Goal: Register for event/course: Register for event/course

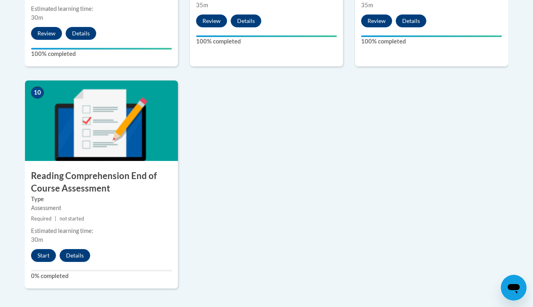
scroll to position [884, 0]
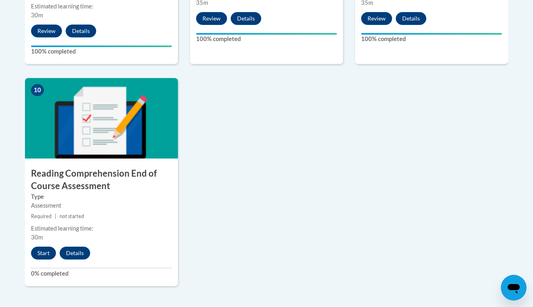
click at [43, 247] on button "Start" at bounding box center [43, 253] width 25 height 13
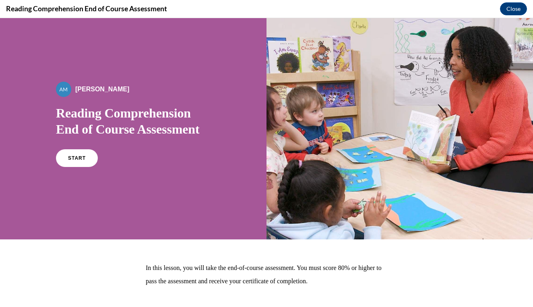
scroll to position [0, 0]
click at [71, 158] on span "START" at bounding box center [77, 159] width 19 height 6
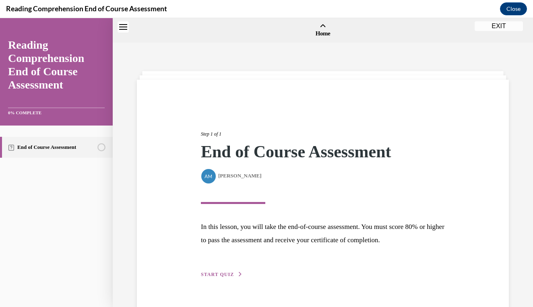
scroll to position [25, 0]
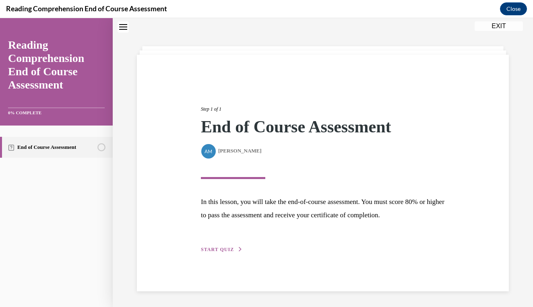
click at [224, 246] on button "START QUIZ" at bounding box center [222, 249] width 42 height 7
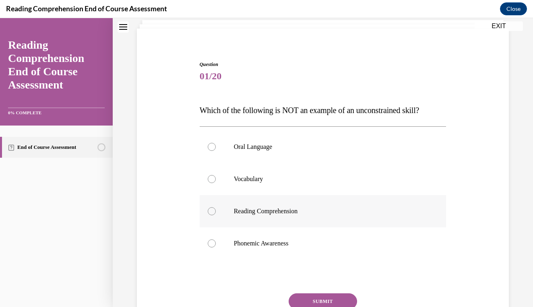
scroll to position [53, 0]
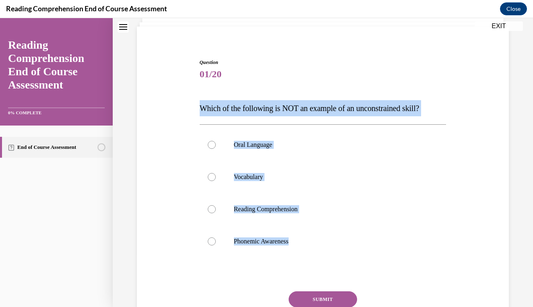
drag, startPoint x: 201, startPoint y: 107, endPoint x: 297, endPoint y: 261, distance: 181.7
click at [297, 261] on div "Question 01/20 Which of the following is NOT an example of an unconstrained ski…" at bounding box center [323, 208] width 247 height 299
copy div "Which of the following is NOT an example of an unconstrained skill? Oral Langua…"
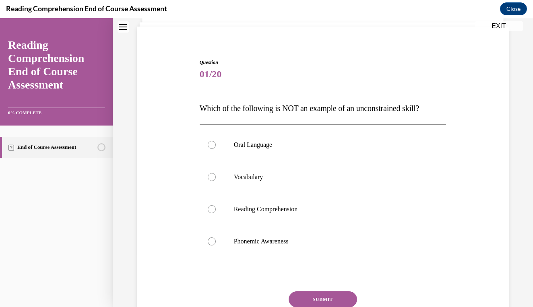
click at [189, 205] on div "Question 01/20 Which of the following is NOT an example of an unconstrained ski…" at bounding box center [323, 196] width 376 height 323
click at [223, 230] on label "Phonemic Awareness" at bounding box center [323, 242] width 247 height 32
click at [216, 238] on input "Phonemic Awareness" at bounding box center [212, 242] width 8 height 8
radio input "true"
click at [321, 301] on button "SUBMIT" at bounding box center [323, 300] width 68 height 16
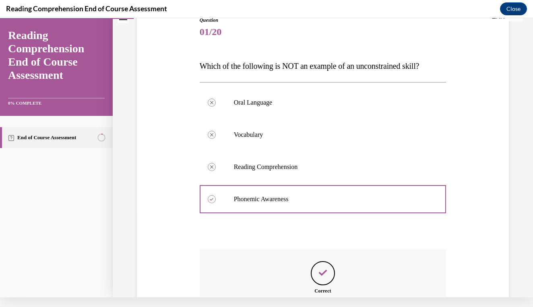
scroll to position [193, 0]
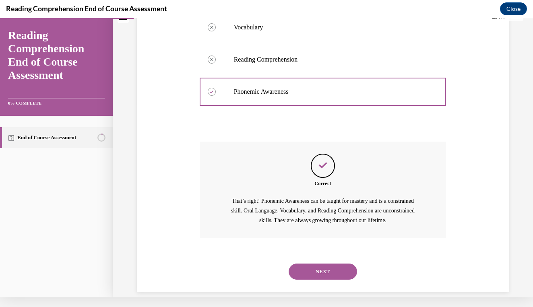
click at [324, 264] on button "NEXT" at bounding box center [323, 272] width 68 height 16
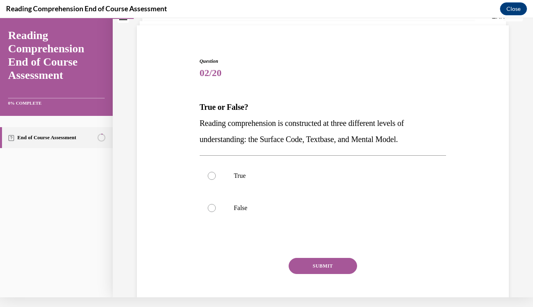
scroll to position [43, 0]
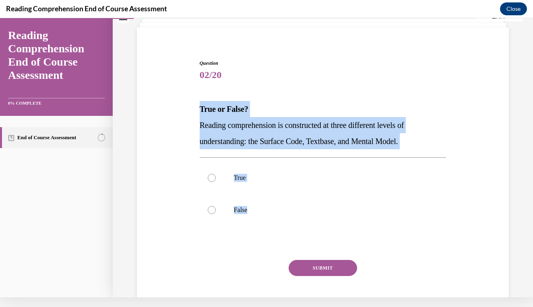
drag, startPoint x: 196, startPoint y: 106, endPoint x: 257, endPoint y: 227, distance: 136.0
click at [257, 227] on div "Question 02/20 True or False? Reading comprehension is constructed at three dif…" at bounding box center [323, 180] width 376 height 291
copy div "True or False? Reading comprehension is constructed at three different levels o…"
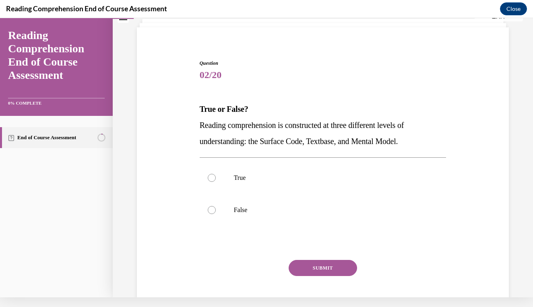
click at [177, 203] on div "Question 02/20 True or False? Reading comprehension is constructed at three dif…" at bounding box center [323, 180] width 376 height 291
click at [204, 178] on label "True" at bounding box center [323, 178] width 247 height 32
click at [208, 178] on input "True" at bounding box center [212, 178] width 8 height 8
radio input "true"
click at [322, 274] on button "SUBMIT" at bounding box center [323, 268] width 68 height 16
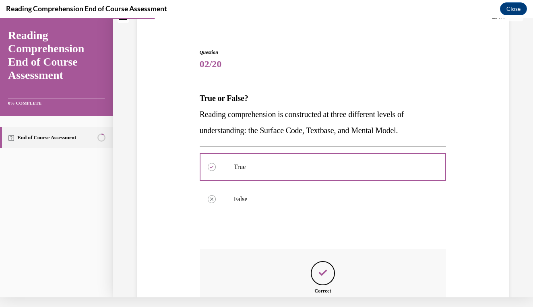
scroll to position [161, 0]
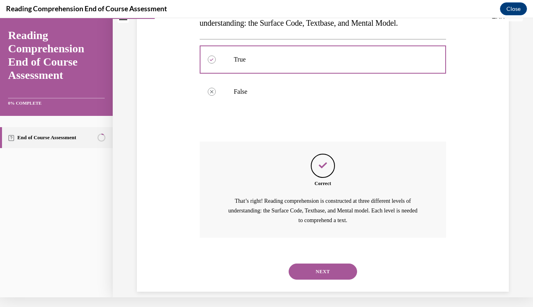
click at [328, 264] on button "NEXT" at bounding box center [323, 272] width 68 height 16
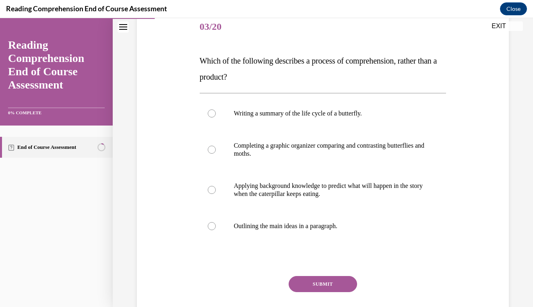
scroll to position [95, 0]
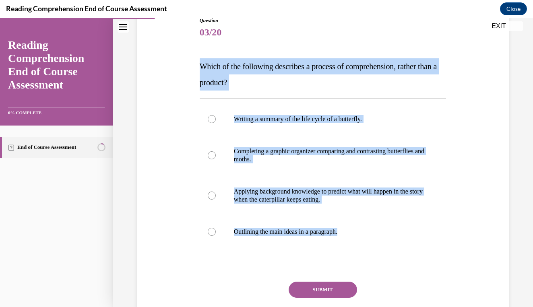
drag, startPoint x: 197, startPoint y: 64, endPoint x: 325, endPoint y: 251, distance: 227.0
click at [325, 251] on div "Question 03/20 Which of the following describes a process of comprehension, rat…" at bounding box center [323, 170] width 376 height 355
copy div "Which of the following describes a process of comprehension, rather than a prod…"
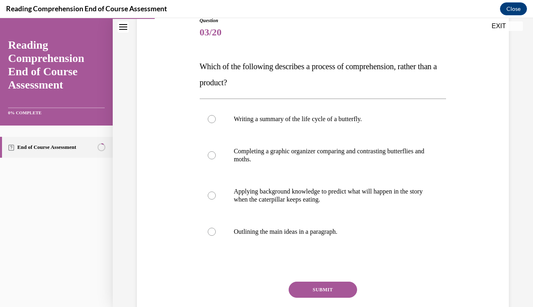
click at [160, 185] on div "Question 03/20 Which of the following describes a process of comprehension, rat…" at bounding box center [323, 170] width 376 height 355
click at [244, 197] on p "Applying background knowledge to predict what will happen in the story when the…" at bounding box center [330, 196] width 193 height 16
click at [216, 197] on input "Applying background knowledge to predict what will happen in the story when the…" at bounding box center [212, 196] width 8 height 8
radio input "true"
click at [324, 289] on button "SUBMIT" at bounding box center [323, 290] width 68 height 16
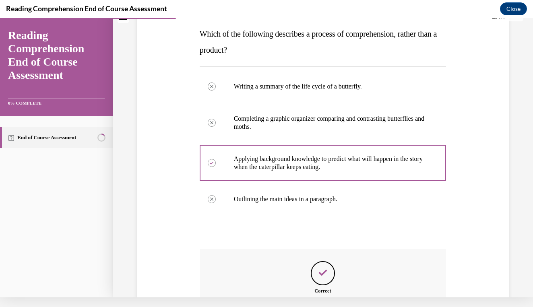
scroll to position [226, 0]
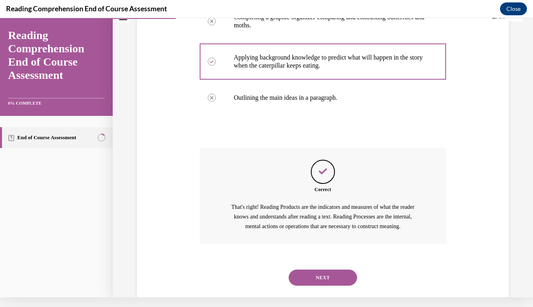
click at [330, 270] on button "NEXT" at bounding box center [323, 278] width 68 height 16
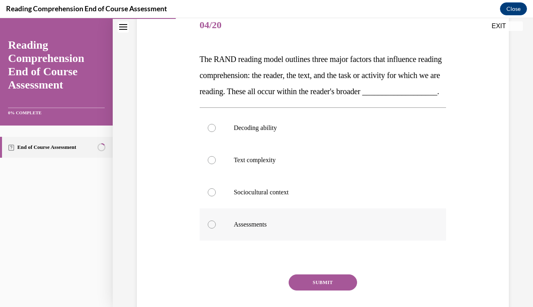
scroll to position [106, 0]
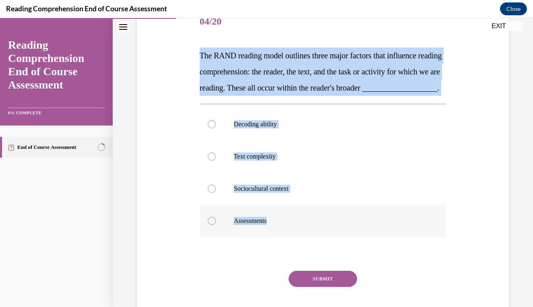
drag, startPoint x: 201, startPoint y: 54, endPoint x: 293, endPoint y: 247, distance: 213.7
click at [293, 247] on div "Question 04/20 The RAND reading model outlines three major factors that influen…" at bounding box center [323, 171] width 247 height 331
copy div "The RAND reading model outlines three major factors that influence reading comp…"
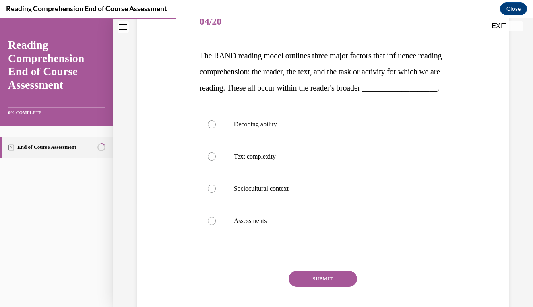
click at [165, 222] on div "Question 04/20 The RAND reading model outlines three major factors that influen…" at bounding box center [323, 159] width 376 height 355
click at [219, 199] on label "Sociocultural context" at bounding box center [323, 189] width 247 height 32
click at [216, 193] on input "Sociocultural context" at bounding box center [212, 189] width 8 height 8
radio input "true"
click at [308, 287] on button "SUBMIT" at bounding box center [323, 279] width 68 height 16
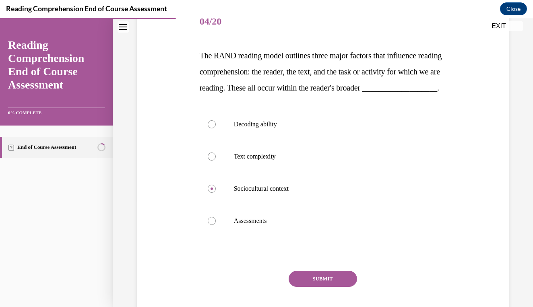
scroll to position [10, 0]
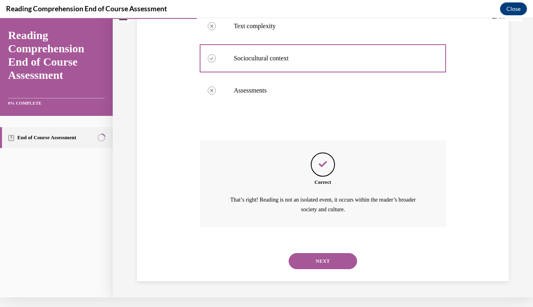
click at [326, 264] on button "NEXT" at bounding box center [323, 261] width 68 height 16
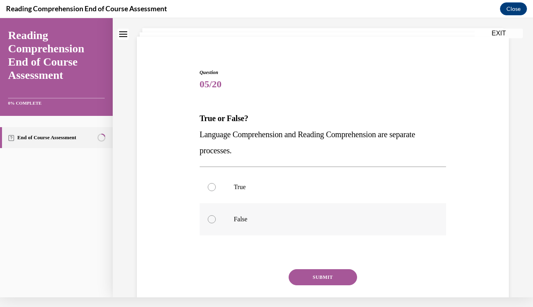
scroll to position [34, 0]
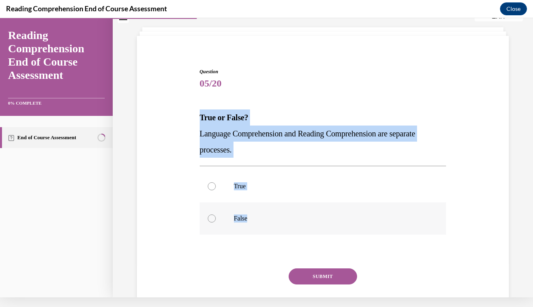
drag, startPoint x: 198, startPoint y: 112, endPoint x: 240, endPoint y: 230, distance: 124.8
click at [240, 230] on div "Question 05/20 True or False? Language Comprehension and Reading Comprehension …" at bounding box center [323, 195] width 251 height 279
copy div "True or False? Language Comprehension and Reading Comprehension are separate pr…"
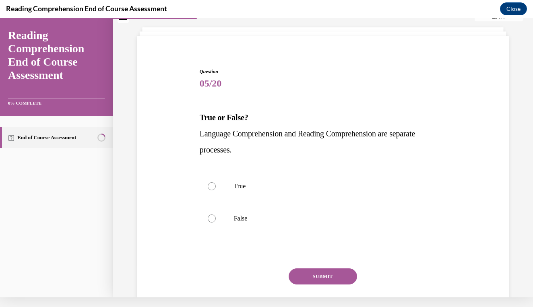
click at [278, 49] on div "Question 05/20 True or False? Language Comprehension and Reading Comprehension …" at bounding box center [323, 189] width 376 height 291
click at [214, 219] on div at bounding box center [212, 219] width 8 height 8
click at [214, 219] on input "False" at bounding box center [212, 219] width 8 height 8
radio input "true"
click at [322, 280] on button "SUBMIT" at bounding box center [323, 277] width 68 height 16
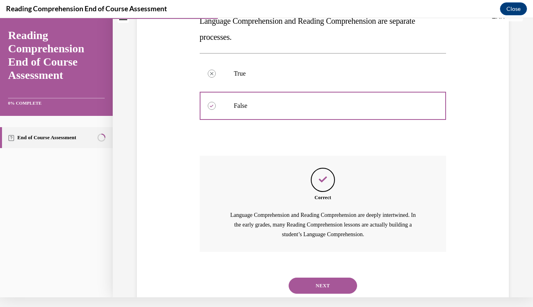
scroll to position [161, 0]
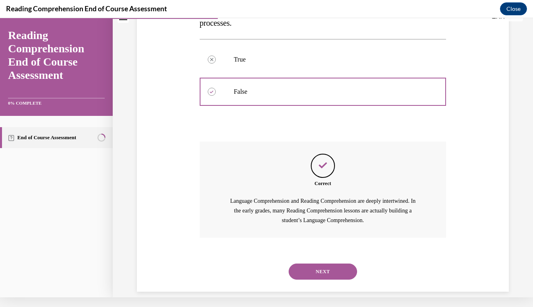
click at [321, 265] on button "NEXT" at bounding box center [323, 272] width 68 height 16
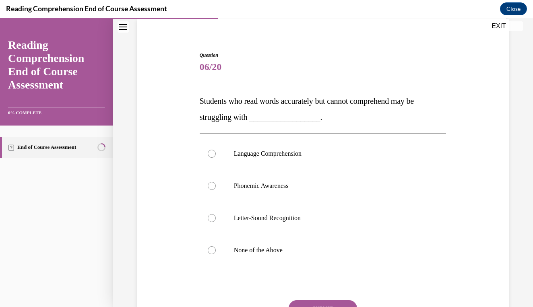
scroll to position [65, 0]
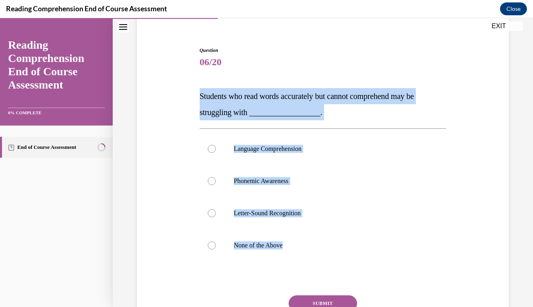
drag, startPoint x: 197, startPoint y: 92, endPoint x: 280, endPoint y: 262, distance: 188.8
click at [280, 262] on div "Question 06/20 Students who read words accurately but cannot comprehend may be …" at bounding box center [323, 198] width 251 height 327
copy div "Students who read words accurately but cannot comprehend may be struggling with…"
click at [181, 165] on div "Question 06/20 Students who read words accurately but cannot comprehend may be …" at bounding box center [323, 192] width 376 height 339
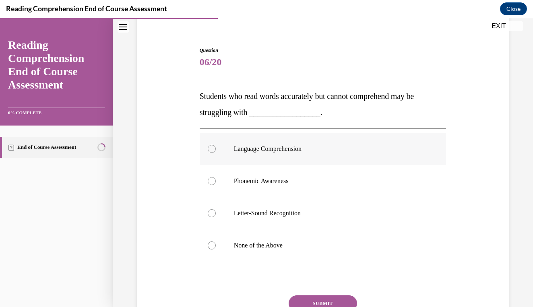
click at [217, 155] on label "Language Comprehension" at bounding box center [323, 149] width 247 height 32
click at [216, 153] on input "Language Comprehension" at bounding box center [212, 149] width 8 height 8
radio input "true"
click at [331, 302] on button "SUBMIT" at bounding box center [323, 304] width 68 height 16
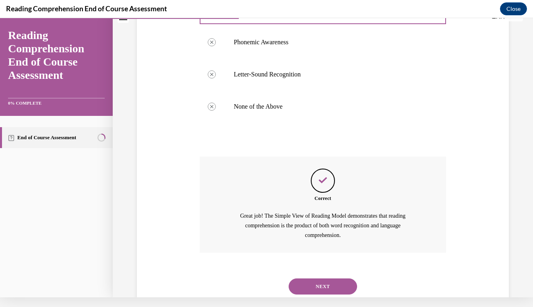
scroll to position [210, 0]
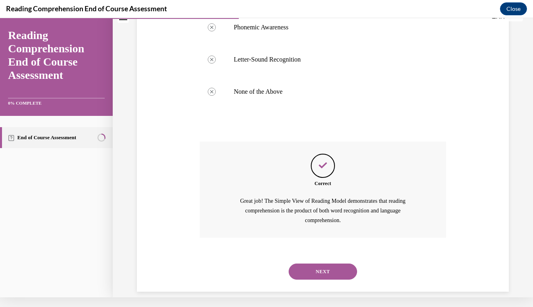
click at [317, 264] on button "NEXT" at bounding box center [323, 272] width 68 height 16
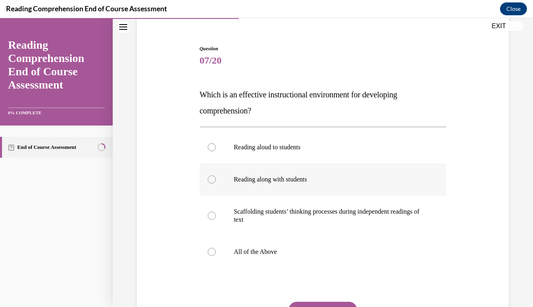
scroll to position [72, 0]
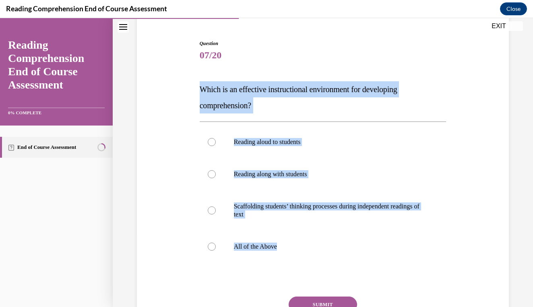
drag, startPoint x: 199, startPoint y: 89, endPoint x: 291, endPoint y: 264, distance: 198.2
click at [291, 264] on div "Question 07/20 Which is an effective instructional environment for developing c…" at bounding box center [323, 201] width 247 height 323
copy div "Which is an effective instructional environment for developing comprehension? R…"
click at [187, 179] on div "Question 07/20 Which is an effective instructional environment for developing c…" at bounding box center [323, 189] width 376 height 347
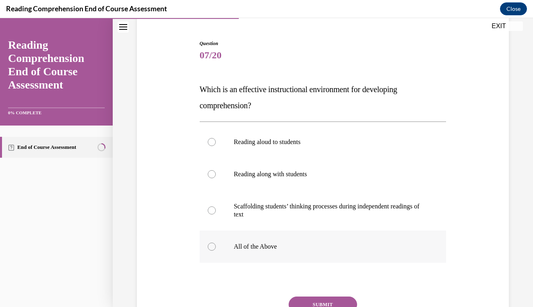
click at [217, 249] on label "All of the Above" at bounding box center [323, 247] width 247 height 32
click at [216, 249] on input "All of the Above" at bounding box center [212, 247] width 8 height 8
radio input "true"
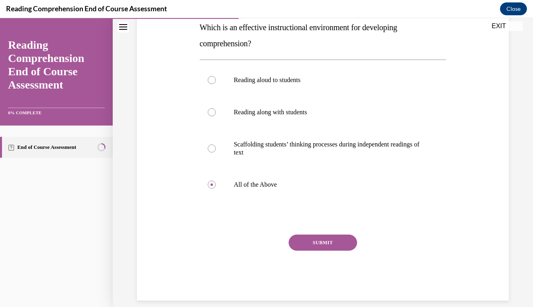
click at [307, 242] on button "SUBMIT" at bounding box center [323, 243] width 68 height 16
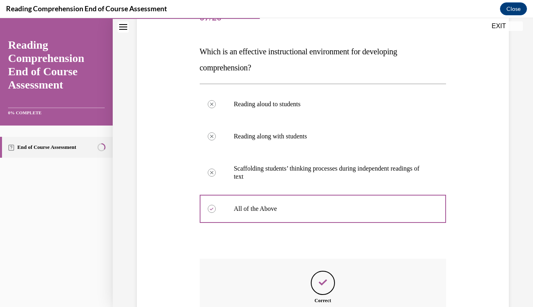
scroll to position [208, 0]
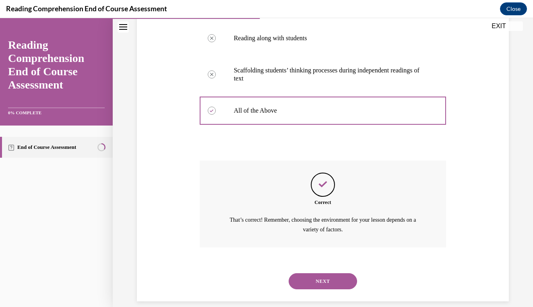
click at [319, 274] on button "NEXT" at bounding box center [323, 282] width 68 height 16
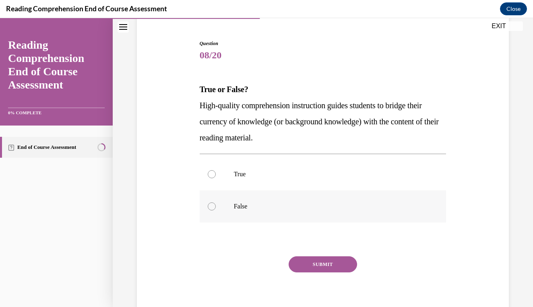
scroll to position [71, 0]
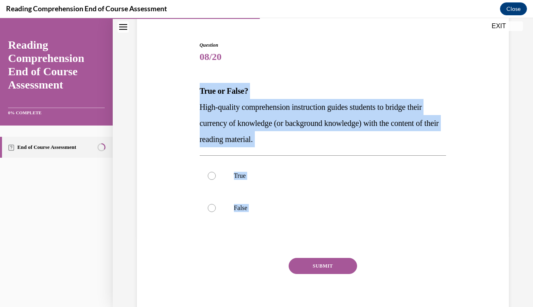
drag, startPoint x: 198, startPoint y: 87, endPoint x: 255, endPoint y: 256, distance: 178.0
click at [255, 256] on div "Question 08/20 True or False? High-quality comprehension instruction guides stu…" at bounding box center [323, 176] width 251 height 295
copy div "True or False? High-quality comprehension instruction guides students to bridge…"
click at [261, 67] on div "Question 08/20 True or False? High-quality comprehension instruction guides stu…" at bounding box center [323, 183] width 247 height 283
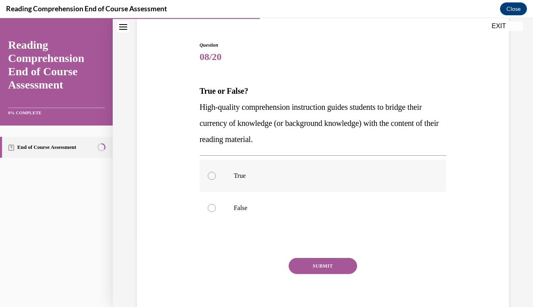
click at [212, 183] on label "True" at bounding box center [323, 176] width 247 height 32
click at [212, 180] on input "True" at bounding box center [212, 176] width 8 height 8
radio input "true"
click at [316, 276] on div "SUBMIT" at bounding box center [323, 278] width 247 height 40
click at [318, 263] on button "SUBMIT" at bounding box center [323, 266] width 68 height 16
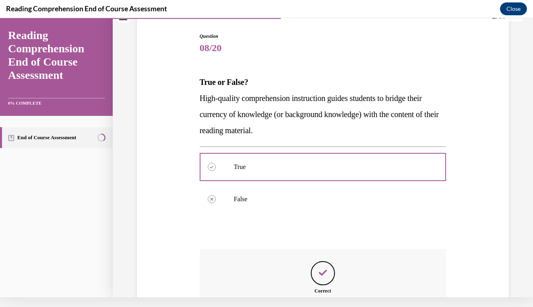
scroll to position [177, 0]
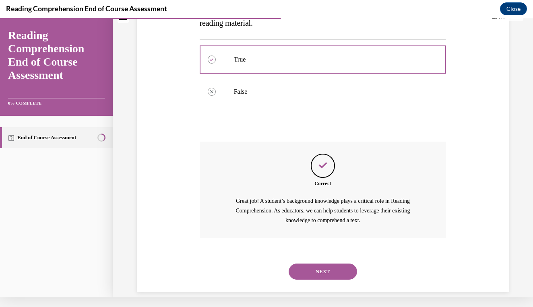
click at [324, 264] on button "NEXT" at bounding box center [323, 272] width 68 height 16
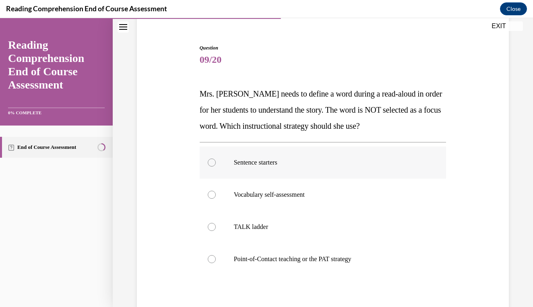
scroll to position [68, 0]
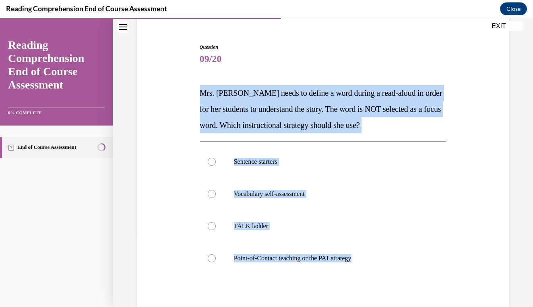
drag, startPoint x: 199, startPoint y: 93, endPoint x: 319, endPoint y: 282, distance: 223.2
click at [319, 282] on div "Question 09/20 Mrs. Ivie needs to define a word during a read-aloud in order fo…" at bounding box center [323, 202] width 251 height 343
copy div "Mrs. Ivie needs to define a word during a read-aloud in order for her students …"
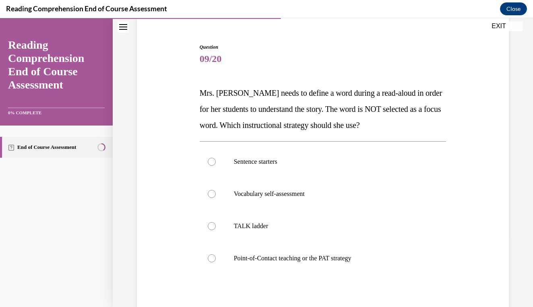
click at [167, 159] on div "Question 09/20 Mrs. Ivie needs to define a word during a read-aloud in order fo…" at bounding box center [323, 196] width 376 height 355
click at [287, 255] on p "Point-of-Contact teaching or the PAT strategy" at bounding box center [330, 259] width 193 height 8
click at [216, 255] on input "Point-of-Contact teaching or the PAT strategy" at bounding box center [212, 259] width 8 height 8
radio input "true"
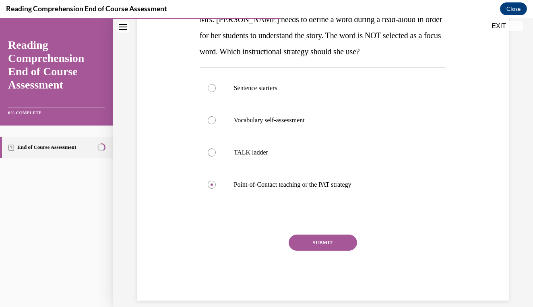
click at [311, 239] on button "SUBMIT" at bounding box center [323, 243] width 68 height 16
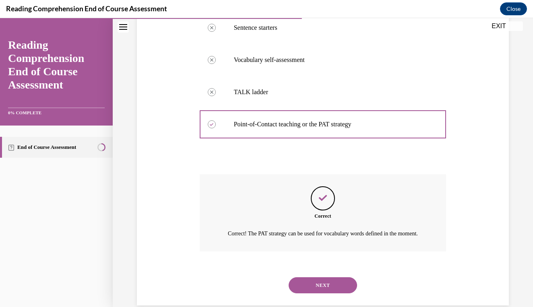
scroll to position [216, 0]
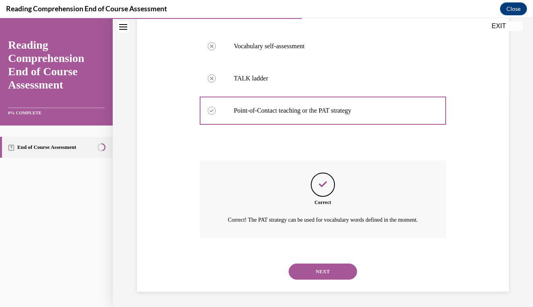
click at [314, 272] on button "NEXT" at bounding box center [323, 272] width 68 height 16
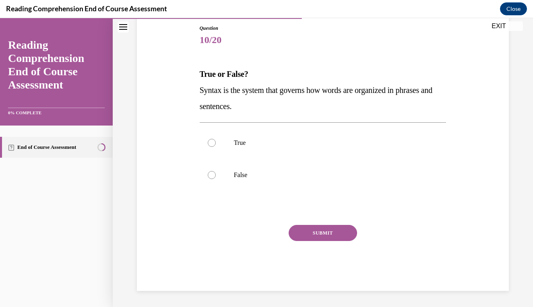
scroll to position [75, 0]
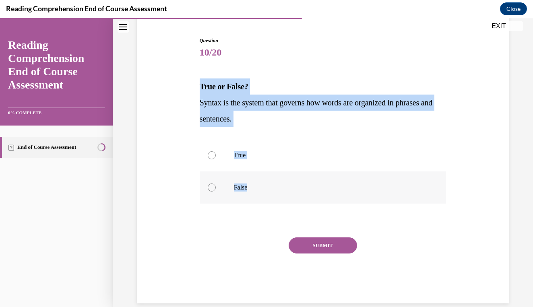
drag, startPoint x: 194, startPoint y: 84, endPoint x: 244, endPoint y: 200, distance: 125.8
click at [244, 200] on div "Question 10/20 True or False? Syntax is the system that governs how words are o…" at bounding box center [323, 158] width 376 height 291
copy div "True or False? Syntax is the system that governs how words are organized in phr…"
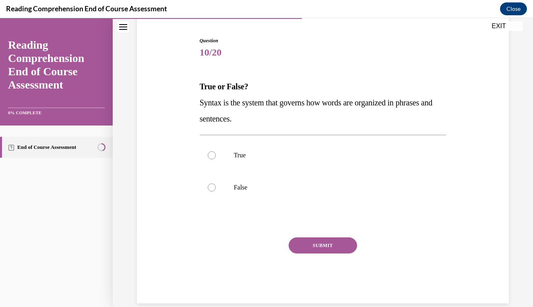
click at [185, 202] on div "Question 10/20 True or False? Syntax is the system that governs how words are o…" at bounding box center [323, 158] width 376 height 291
click at [214, 162] on label "True" at bounding box center [323, 155] width 247 height 32
click at [214, 160] on input "True" at bounding box center [212, 155] width 8 height 8
radio input "true"
click at [301, 247] on button "SUBMIT" at bounding box center [323, 246] width 68 height 16
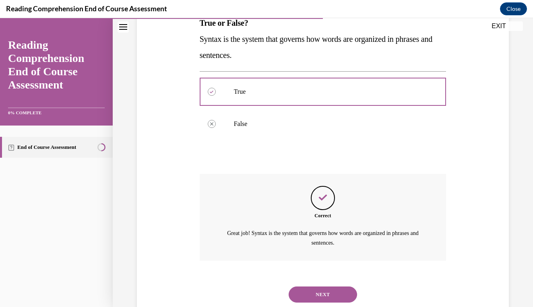
scroll to position [152, 0]
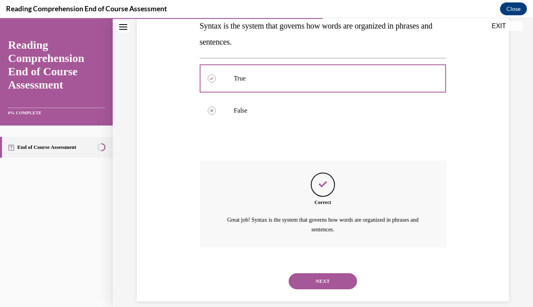
click at [308, 274] on button "NEXT" at bounding box center [323, 282] width 68 height 16
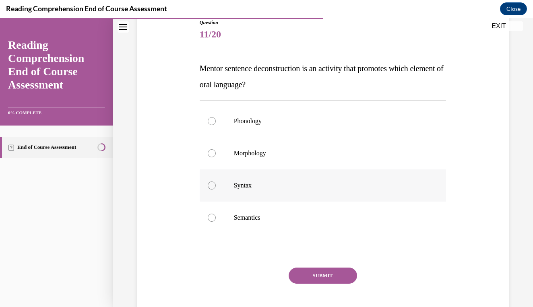
scroll to position [96, 0]
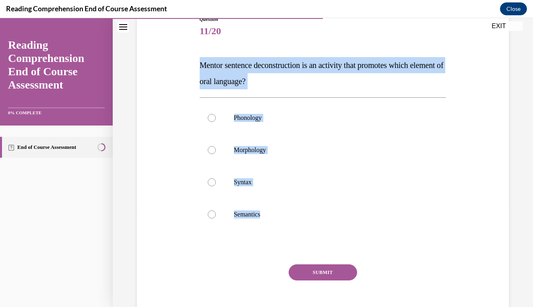
drag, startPoint x: 195, startPoint y: 60, endPoint x: 274, endPoint y: 233, distance: 190.0
click at [274, 233] on div "Question 11/20 Mentor sentence deconstruction is an activity that promotes whic…" at bounding box center [323, 161] width 376 height 339
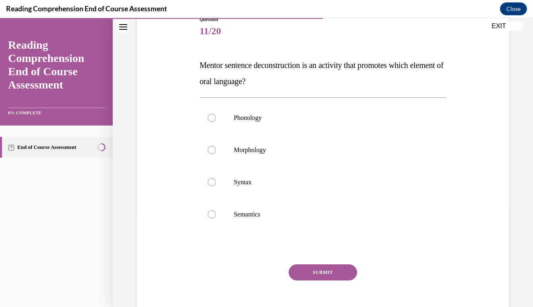
click at [172, 139] on div "Question 11/20 Mentor sentence deconstruction is an activity that promotes whic…" at bounding box center [323, 161] width 376 height 339
click at [232, 182] on label "Syntax" at bounding box center [323, 182] width 247 height 32
click at [216, 182] on input "Syntax" at bounding box center [212, 182] width 8 height 8
radio input "true"
click at [316, 275] on button "SUBMIT" at bounding box center [323, 273] width 68 height 16
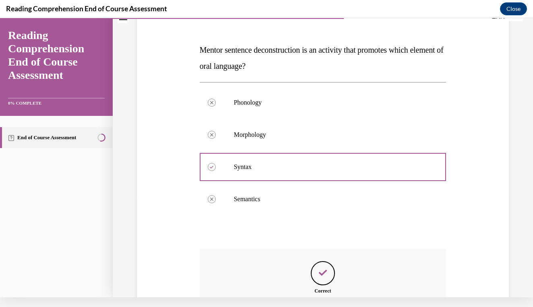
scroll to position [200, 0]
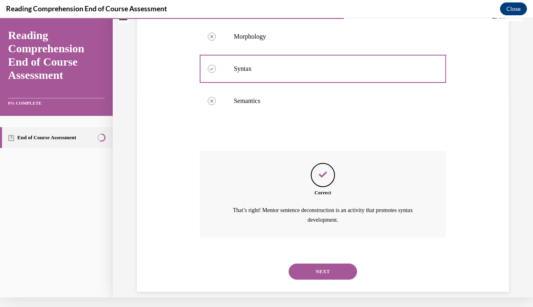
click at [316, 267] on button "NEXT" at bounding box center [323, 272] width 68 height 16
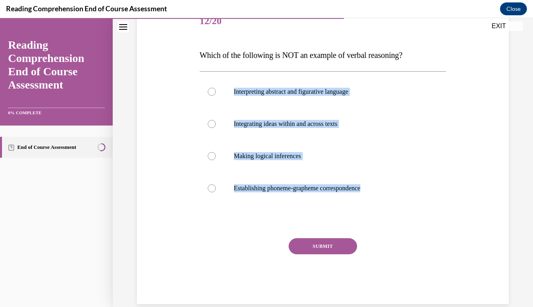
drag, startPoint x: 196, startPoint y: 67, endPoint x: 321, endPoint y: 224, distance: 199.8
click at [321, 224] on div "Question 12/20 Which of the following is NOT an example of verbal reasoning? In…" at bounding box center [323, 142] width 376 height 323
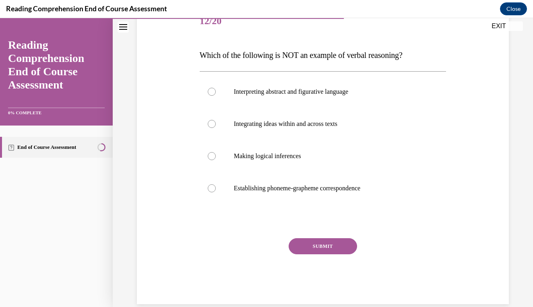
click at [197, 118] on div "Question 12/20 Which of the following is NOT an example of verbal reasoning? In…" at bounding box center [323, 142] width 376 height 323
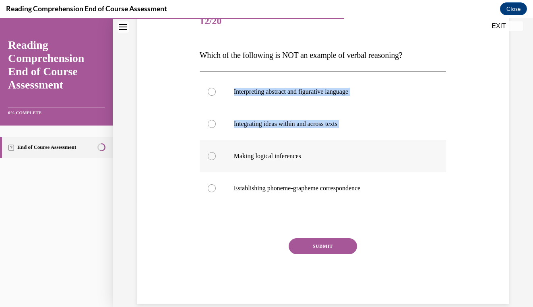
drag, startPoint x: 195, startPoint y: 68, endPoint x: 311, endPoint y: 143, distance: 138.9
click at [311, 143] on div "Question 12/20 Which of the following is NOT an example of verbal reasoning? In…" at bounding box center [323, 142] width 376 height 323
click at [201, 77] on label "Interpreting abstract and figurative language" at bounding box center [323, 92] width 247 height 32
click at [208, 88] on input "Interpreting abstract and figurative language" at bounding box center [212, 92] width 8 height 8
radio input "true"
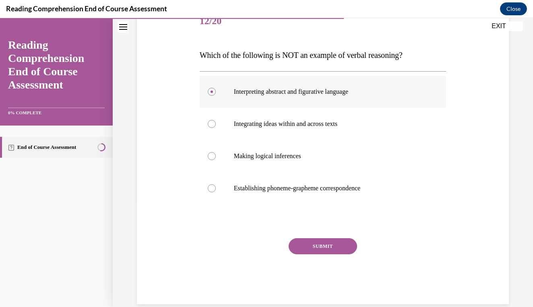
drag, startPoint x: 198, startPoint y: 67, endPoint x: 248, endPoint y: 93, distance: 57.0
click at [248, 93] on div "Question 12/20 Which of the following is NOT an example of verbal reasoning? In…" at bounding box center [323, 149] width 251 height 311
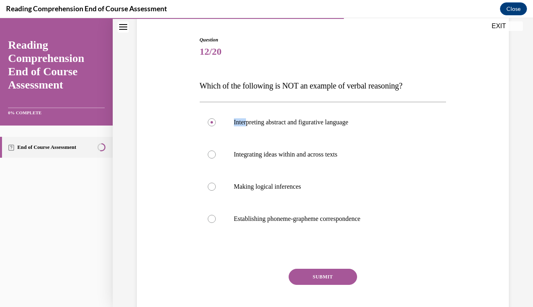
scroll to position [66, 0]
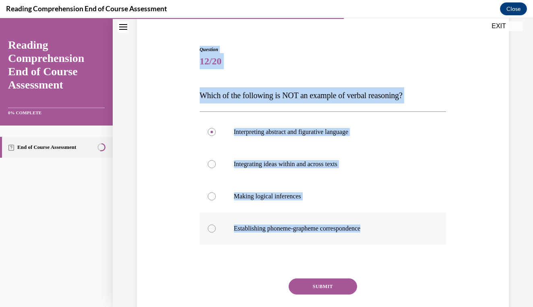
drag, startPoint x: 201, startPoint y: 42, endPoint x: 275, endPoint y: 242, distance: 213.4
click at [275, 242] on div "Question 12/20 Which of the following is NOT an example of verbal reasoning? In…" at bounding box center [323, 189] width 251 height 311
click at [164, 147] on div "Question 12/20 Which of the following is NOT an example of verbal reasoning? In…" at bounding box center [323, 183] width 376 height 323
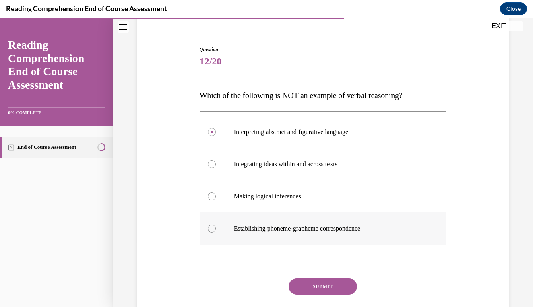
click at [229, 230] on label "Establishing phoneme-grapheme correspondence" at bounding box center [323, 229] width 247 height 32
click at [216, 230] on input "Establishing phoneme-grapheme correspondence" at bounding box center [212, 229] width 8 height 8
radio input "true"
click at [316, 290] on button "SUBMIT" at bounding box center [323, 287] width 68 height 16
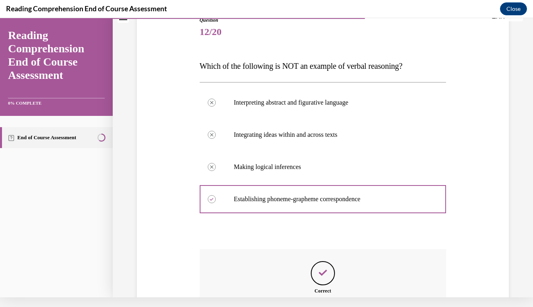
scroll to position [184, 0]
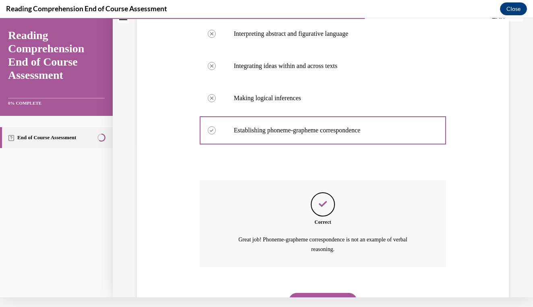
click at [305, 293] on button "NEXT" at bounding box center [323, 301] width 68 height 16
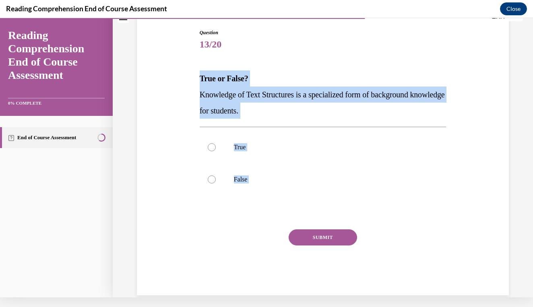
drag, startPoint x: 197, startPoint y: 76, endPoint x: 271, endPoint y: 225, distance: 166.3
click at [271, 225] on div "Question 13/20 True or False? Knowledge of Text Structures is a specialized for…" at bounding box center [323, 150] width 376 height 291
click at [166, 117] on div "Question 13/20 True or False? Knowledge of Text Structures is a specialized for…" at bounding box center [323, 150] width 376 height 291
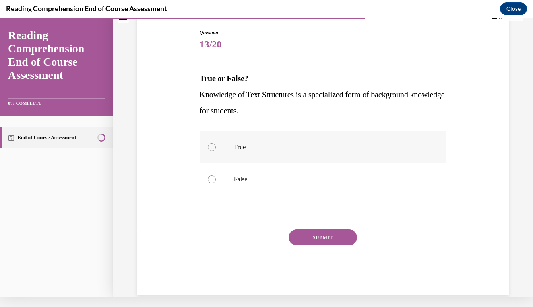
click at [215, 153] on label "True" at bounding box center [323, 147] width 247 height 32
click at [215, 151] on input "True" at bounding box center [212, 147] width 8 height 8
radio input "true"
click at [314, 241] on button "SUBMIT" at bounding box center [323, 238] width 68 height 16
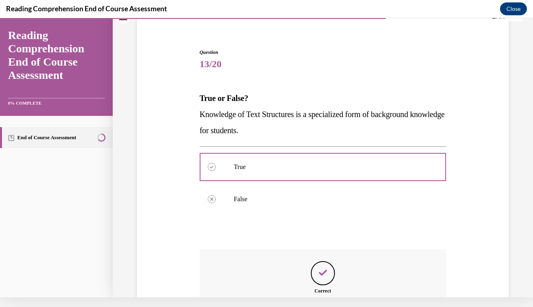
scroll to position [152, 0]
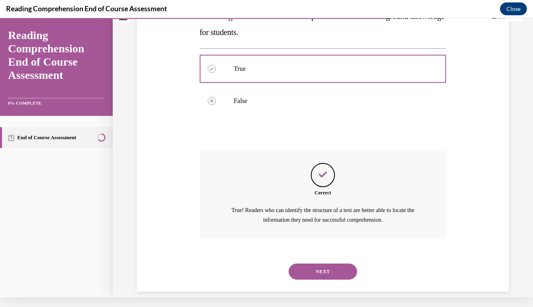
click at [322, 264] on button "NEXT" at bounding box center [323, 272] width 68 height 16
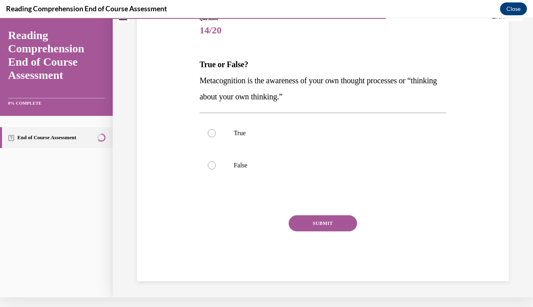
scroll to position [72, 0]
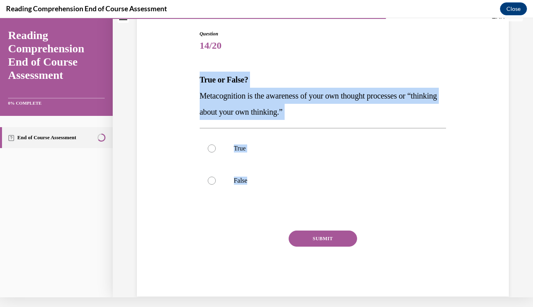
drag, startPoint x: 191, startPoint y: 78, endPoint x: 273, endPoint y: 211, distance: 156.0
click at [273, 211] on div "Question 14/20 True or False? Metacognition is the awareness of your own though…" at bounding box center [323, 151] width 376 height 291
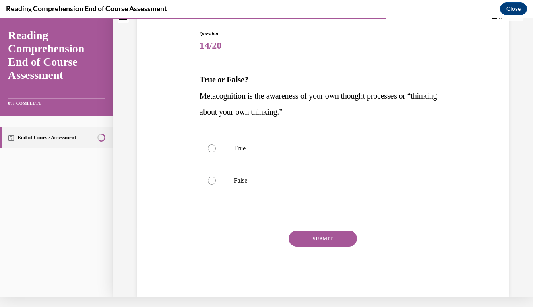
click at [166, 124] on div "Question 14/20 True or False? Metacognition is the awareness of your own though…" at bounding box center [323, 151] width 376 height 291
click at [234, 153] on label "True" at bounding box center [323, 149] width 247 height 32
click at [216, 153] on input "True" at bounding box center [212, 149] width 8 height 8
radio input "true"
click at [322, 240] on button "SUBMIT" at bounding box center [323, 239] width 68 height 16
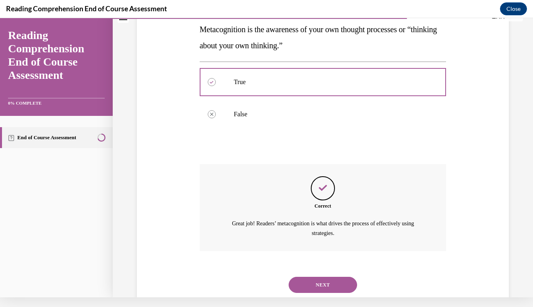
scroll to position [152, 0]
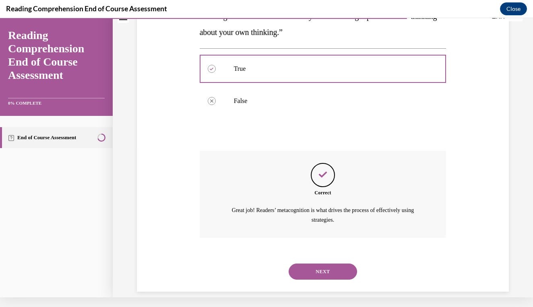
click at [323, 264] on button "NEXT" at bounding box center [323, 272] width 68 height 16
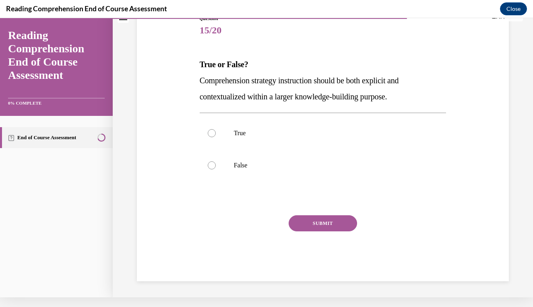
scroll to position [73, 0]
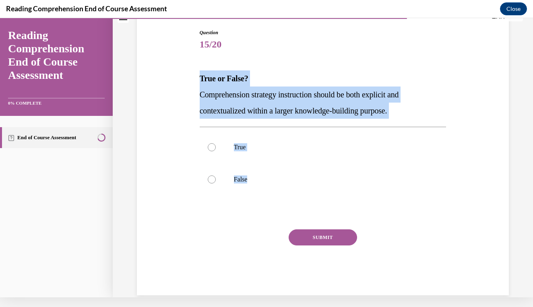
drag, startPoint x: 197, startPoint y: 76, endPoint x: 255, endPoint y: 199, distance: 135.9
click at [255, 199] on div "Question 15/20 True or False? Comprehension strategy instruction should be both…" at bounding box center [323, 150] width 376 height 291
click at [167, 168] on div "Question 15/20 True or False? Comprehension strategy instruction should be both…" at bounding box center [323, 150] width 376 height 291
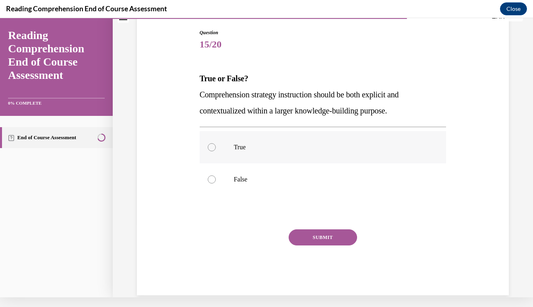
click at [220, 141] on label "True" at bounding box center [323, 147] width 247 height 32
click at [216, 143] on input "True" at bounding box center [212, 147] width 8 height 8
radio input "true"
click at [301, 240] on button "SUBMIT" at bounding box center [323, 238] width 68 height 16
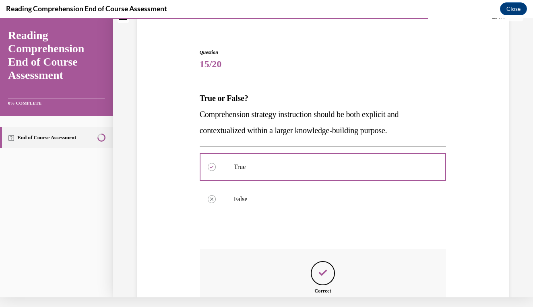
scroll to position [143, 0]
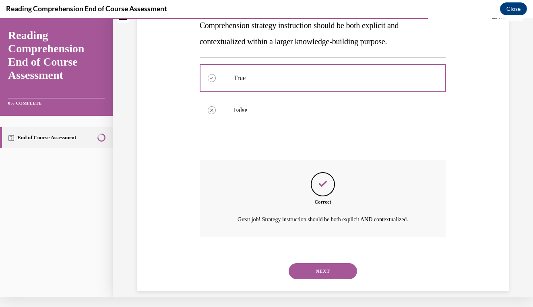
click at [316, 264] on button "NEXT" at bounding box center [323, 272] width 68 height 16
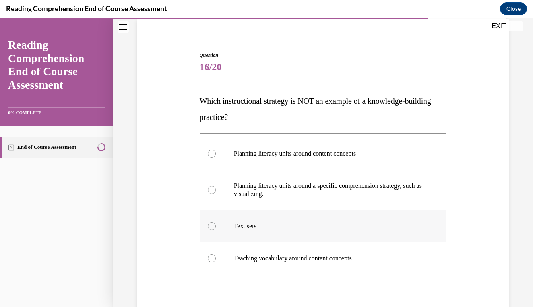
scroll to position [66, 0]
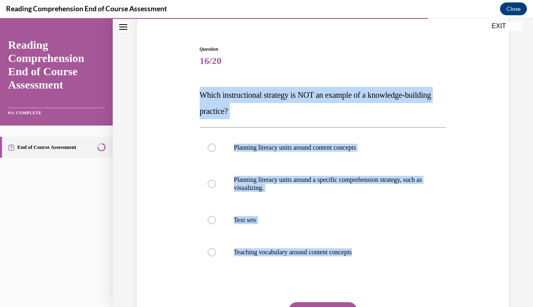
drag, startPoint x: 191, startPoint y: 94, endPoint x: 303, endPoint y: 272, distance: 210.2
click at [303, 272] on div "Question 16/20 Which instructional strategy is NOT an example of a knowledge-bu…" at bounding box center [323, 194] width 376 height 347
click at [168, 137] on div "Question 16/20 Which instructional strategy is NOT an example of a knowledge-bu…" at bounding box center [323, 194] width 376 height 347
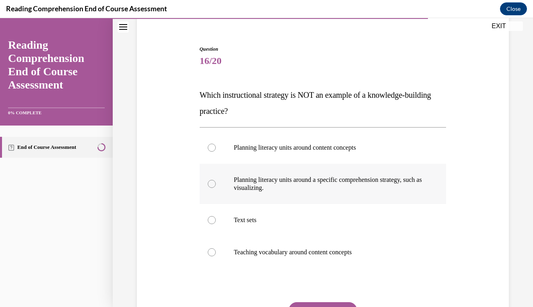
click at [224, 183] on label "Planning literacy units around a specific comprehension strategy, such as visua…" at bounding box center [323, 184] width 247 height 40
click at [216, 183] on input "Planning literacy units around a specific comprehension strategy, such as visua…" at bounding box center [212, 184] width 8 height 8
radio input "true"
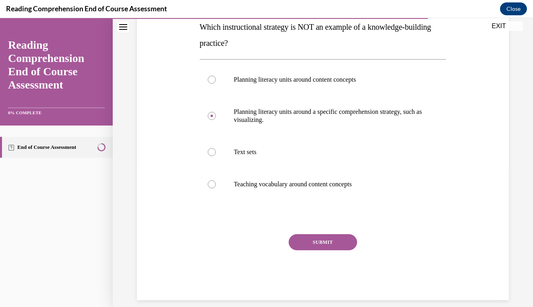
click at [320, 241] on button "SUBMIT" at bounding box center [323, 242] width 68 height 16
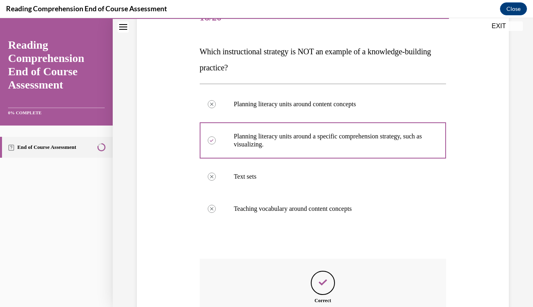
scroll to position [208, 0]
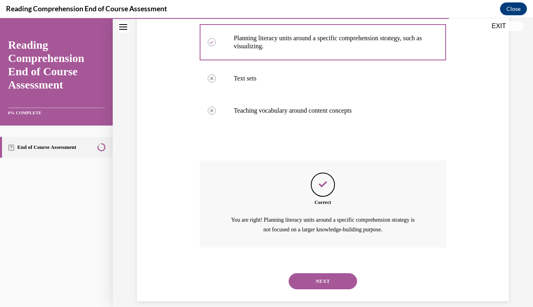
click at [326, 274] on button "NEXT" at bounding box center [323, 282] width 68 height 16
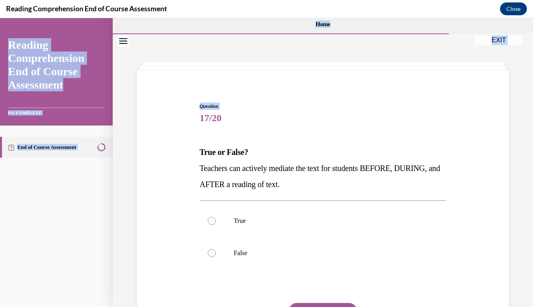
scroll to position [11, 0]
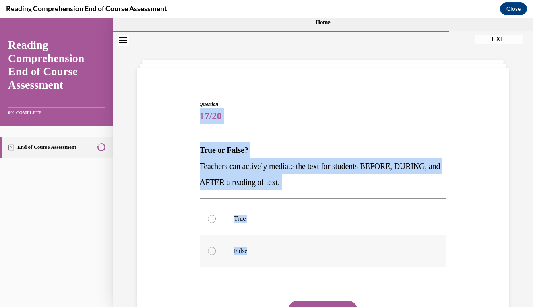
drag, startPoint x: 192, startPoint y: 120, endPoint x: 270, endPoint y: 259, distance: 158.8
click at [270, 259] on div "Question 17/20 True or False? Teachers can actively mediate the text for studen…" at bounding box center [323, 222] width 376 height 291
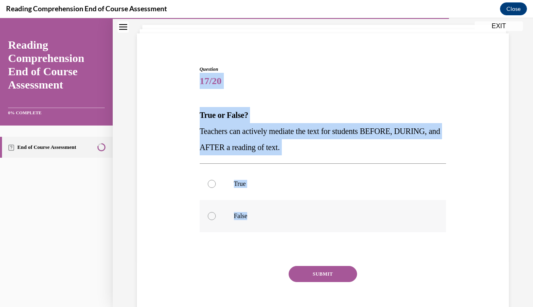
scroll to position [52, 0]
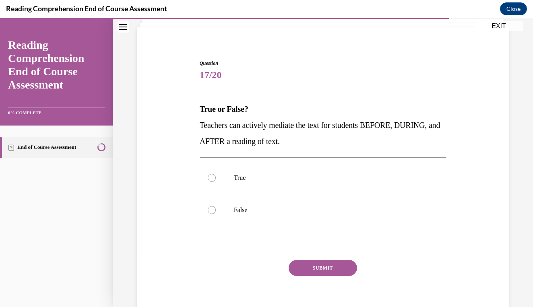
click at [179, 161] on div "Question 17/20 True or False? Teachers can actively mediate the text for studen…" at bounding box center [323, 180] width 376 height 291
click at [222, 176] on label "True" at bounding box center [323, 178] width 247 height 32
click at [216, 176] on input "True" at bounding box center [212, 178] width 8 height 8
radio input "true"
click at [315, 269] on button "SUBMIT" at bounding box center [323, 268] width 68 height 16
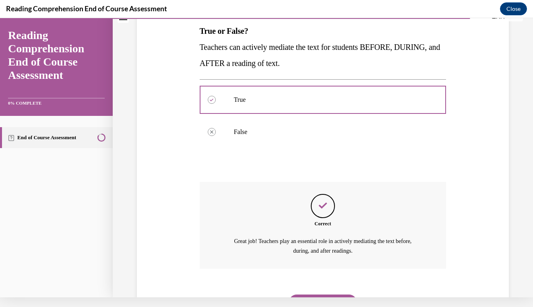
scroll to position [152, 0]
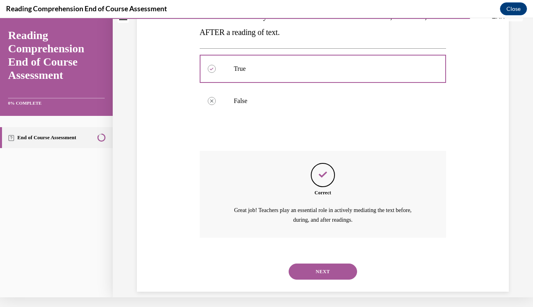
click at [336, 264] on button "NEXT" at bounding box center [323, 272] width 68 height 16
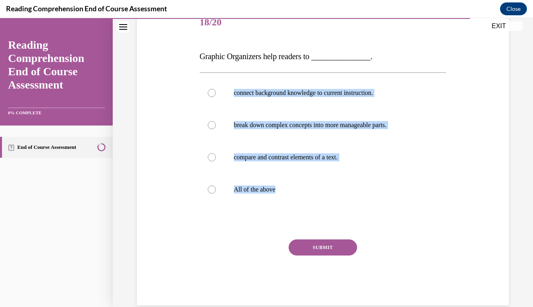
drag, startPoint x: 193, startPoint y: 72, endPoint x: 282, endPoint y: 218, distance: 170.3
click at [282, 218] on div "Question 18/20 Graphic Organizers help readers to _______________. connect back…" at bounding box center [323, 144] width 376 height 323
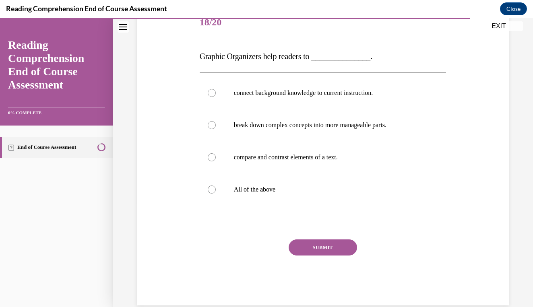
click at [176, 142] on div "Question 18/20 Graphic Organizers help readers to _______________. connect back…" at bounding box center [323, 144] width 376 height 323
drag, startPoint x: 197, startPoint y: 71, endPoint x: 225, endPoint y: 60, distance: 30.4
click at [225, 60] on div "Question 18/20 Graphic Organizers help readers to _______________. connect back…" at bounding box center [323, 144] width 376 height 323
click at [203, 30] on span "18/20" at bounding box center [323, 22] width 247 height 16
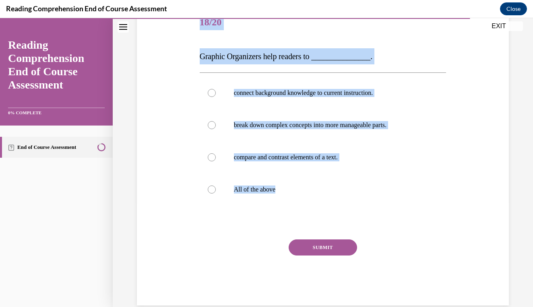
drag, startPoint x: 195, startPoint y: 25, endPoint x: 262, endPoint y: 214, distance: 200.6
click at [262, 214] on div "Question 18/20 Graphic Organizers help readers to _______________. connect back…" at bounding box center [323, 144] width 376 height 323
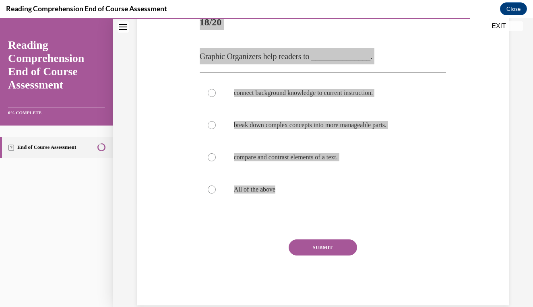
click at [387, 4] on div "Reading Comprehension End of Course Assessment Close" at bounding box center [266, 9] width 533 height 18
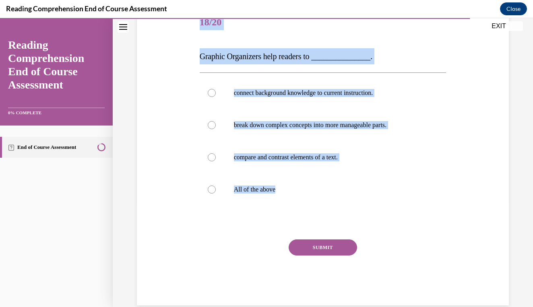
click at [160, 129] on div "Question 18/20 Graphic Organizers help readers to _______________. connect back…" at bounding box center [323, 144] width 376 height 323
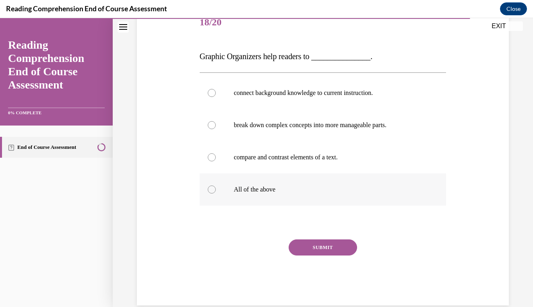
click at [248, 188] on p "All of the above" at bounding box center [330, 190] width 193 height 8
click at [216, 188] on input "All of the above" at bounding box center [212, 190] width 8 height 8
radio input "true"
click at [315, 243] on button "SUBMIT" at bounding box center [323, 248] width 68 height 16
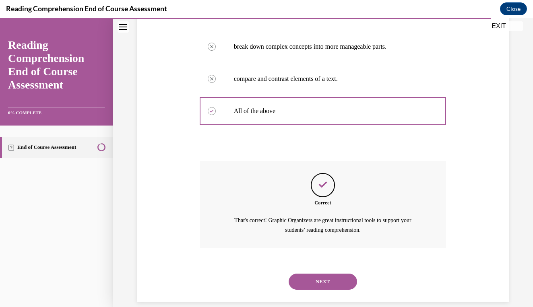
scroll to position [184, 0]
click at [316, 274] on button "NEXT" at bounding box center [323, 282] width 68 height 16
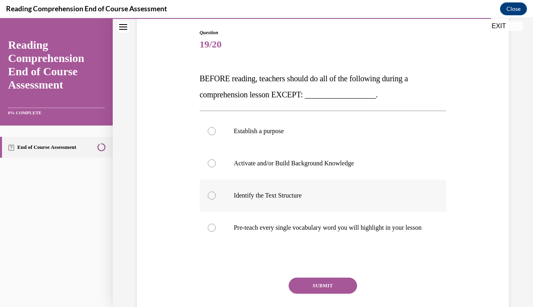
scroll to position [82, 0]
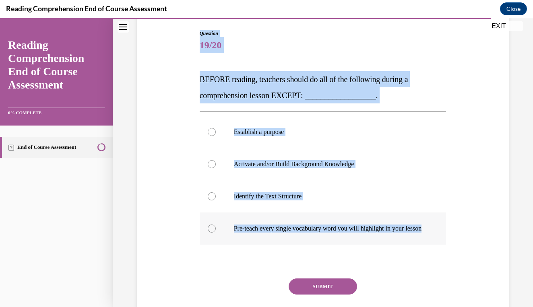
drag, startPoint x: 199, startPoint y: 32, endPoint x: 258, endPoint y: 240, distance: 215.9
click at [258, 240] on div "Question 19/20 BEFORE reading, teachers should do all of the following during a…" at bounding box center [323, 181] width 251 height 327
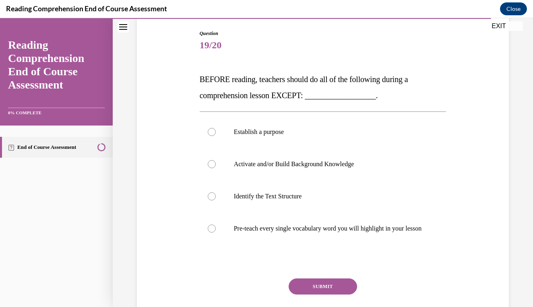
click at [135, 149] on div "Question 19/20 BEFORE reading, teachers should do all of the following during a…" at bounding box center [323, 161] width 421 height 400
click at [245, 233] on p "Pre-teach every single vocabulary word you will highlight in your lesson" at bounding box center [330, 229] width 193 height 8
click at [216, 233] on input "Pre-teach every single vocabulary word you will highlight in your lesson" at bounding box center [212, 229] width 8 height 8
radio input "true"
click at [303, 289] on button "SUBMIT" at bounding box center [323, 287] width 68 height 16
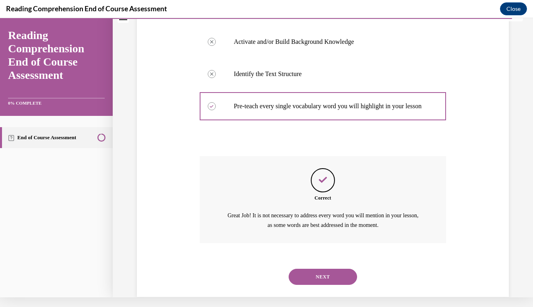
scroll to position [208, 0]
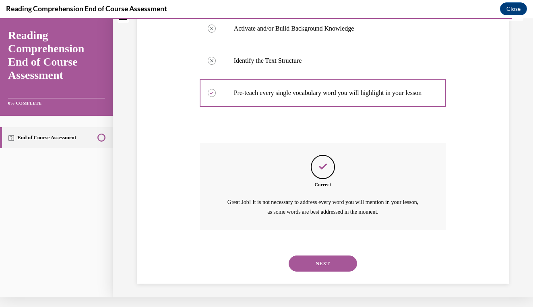
click at [328, 262] on button "NEXT" at bounding box center [323, 264] width 68 height 16
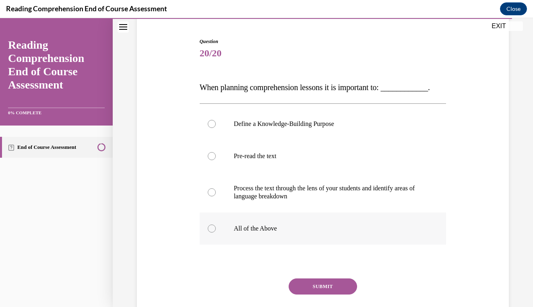
scroll to position [73, 0]
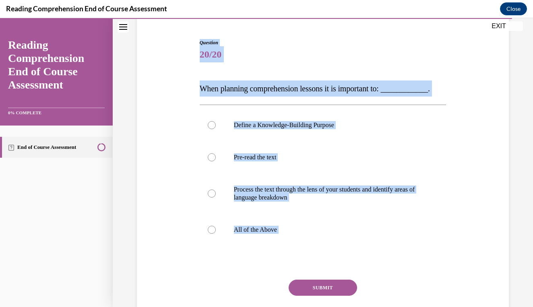
drag, startPoint x: 193, startPoint y: 40, endPoint x: 299, endPoint y: 284, distance: 266.5
click at [299, 284] on div "Question 20/20 When planning comprehension lessons it is important to: ________…" at bounding box center [323, 180] width 376 height 331
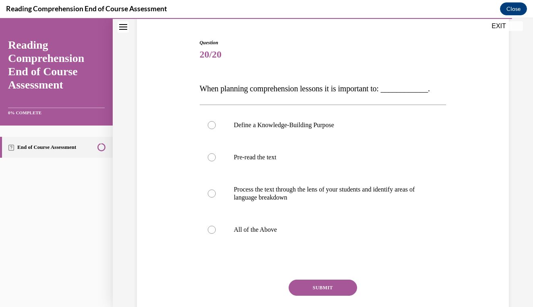
click at [169, 149] on div "Question 20/20 When planning comprehension lessons it is important to: ________…" at bounding box center [323, 180] width 376 height 331
click at [224, 234] on label "All of the Above" at bounding box center [323, 230] width 247 height 32
click at [216, 234] on input "All of the Above" at bounding box center [212, 230] width 8 height 8
radio input "true"
click at [330, 291] on button "SUBMIT" at bounding box center [323, 288] width 68 height 16
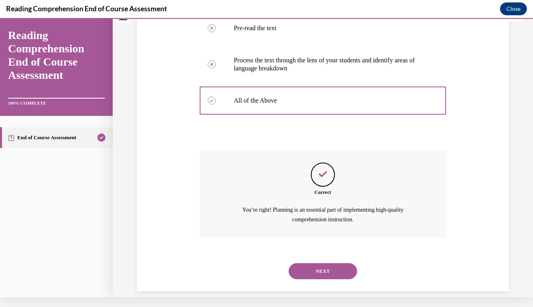
scroll to position [192, 0]
click at [309, 264] on button "NEXT" at bounding box center [323, 272] width 68 height 16
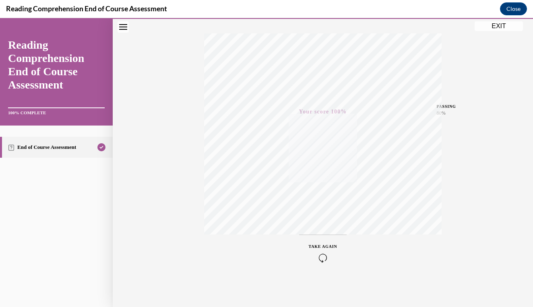
scroll to position [124, 0]
click at [488, 27] on button "EXIT" at bounding box center [499, 26] width 48 height 10
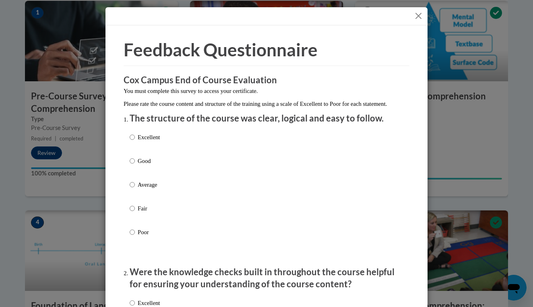
scroll to position [0, 0]
click at [145, 142] on p "Excellent" at bounding box center [149, 137] width 22 height 9
click at [135, 142] on input "Excellent" at bounding box center [132, 137] width 5 height 9
radio input "true"
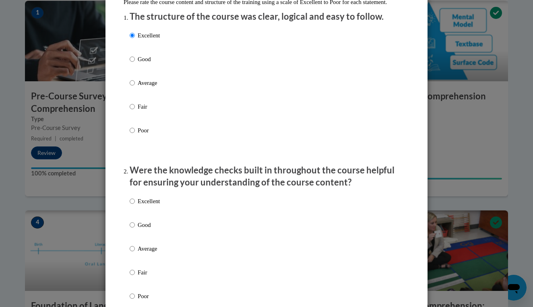
scroll to position [106, 0]
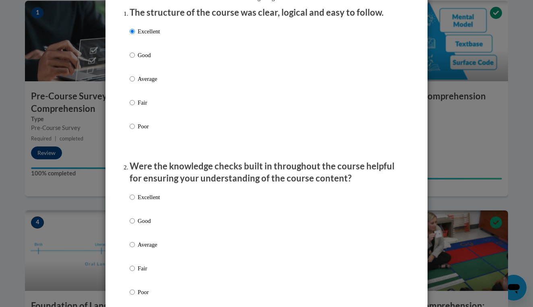
click at [137, 206] on label "Excellent" at bounding box center [145, 204] width 30 height 22
click at [135, 202] on input "Excellent" at bounding box center [132, 197] width 5 height 9
radio input "true"
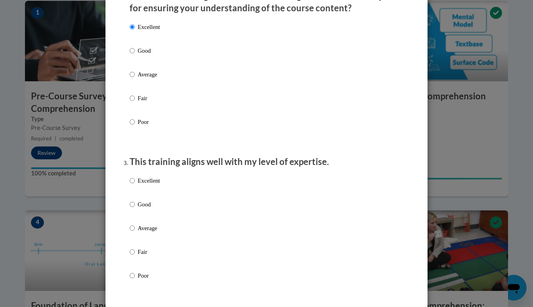
click at [141, 185] on p "Excellent" at bounding box center [149, 180] width 22 height 9
click at [135, 185] on input "Excellent" at bounding box center [132, 180] width 5 height 9
radio input "true"
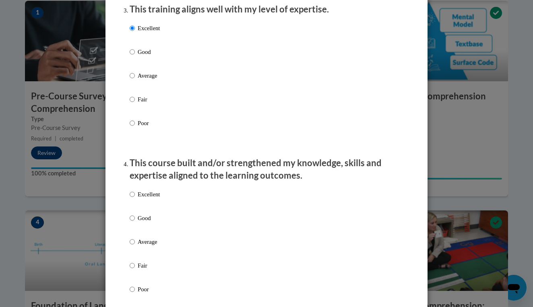
scroll to position [453, 0]
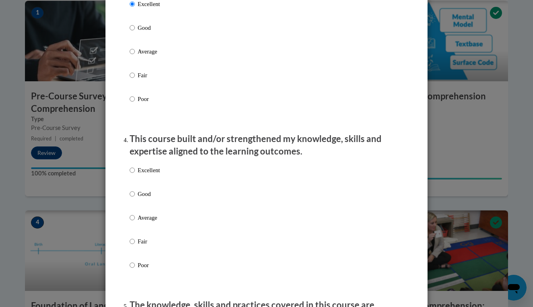
click at [141, 185] on label "Excellent" at bounding box center [145, 177] width 30 height 22
click at [135, 175] on input "Excellent" at bounding box center [132, 170] width 5 height 9
radio input "true"
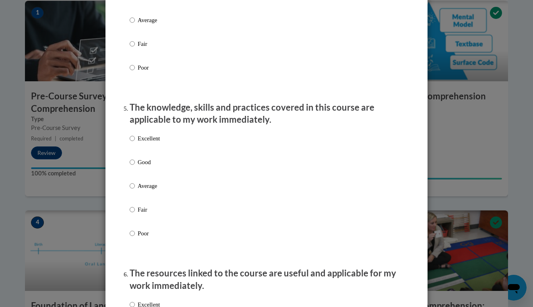
scroll to position [676, 0]
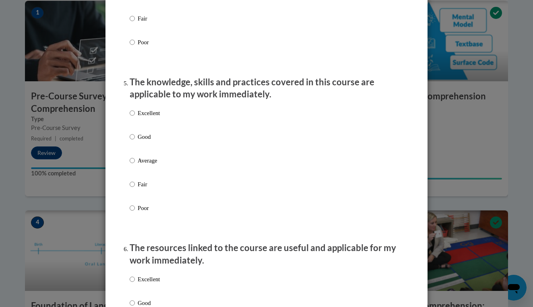
click at [151, 116] on p "Excellent" at bounding box center [149, 113] width 22 height 9
click at [135, 116] on input "Excellent" at bounding box center [132, 113] width 5 height 9
radio input "true"
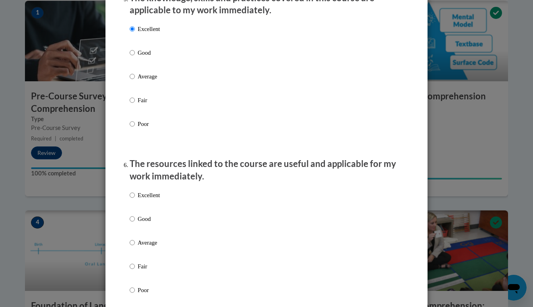
scroll to position [788, 0]
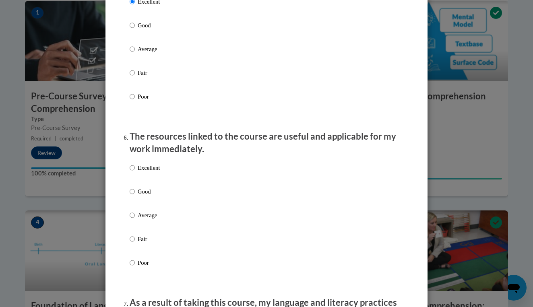
click at [141, 172] on p "Excellent" at bounding box center [149, 168] width 22 height 9
click at [135, 172] on input "Excellent" at bounding box center [132, 168] width 5 height 9
radio input "true"
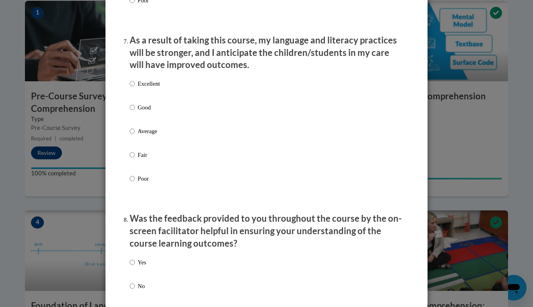
scroll to position [1058, 0]
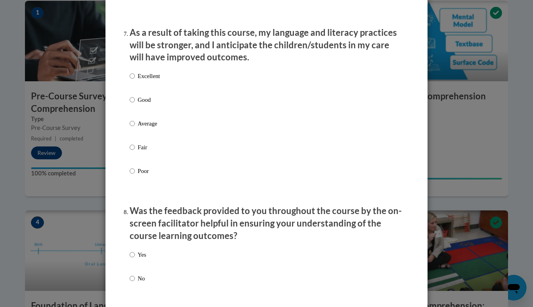
click at [158, 79] on p "Excellent" at bounding box center [149, 76] width 22 height 9
click at [135, 79] on input "Excellent" at bounding box center [132, 76] width 5 height 9
radio input "true"
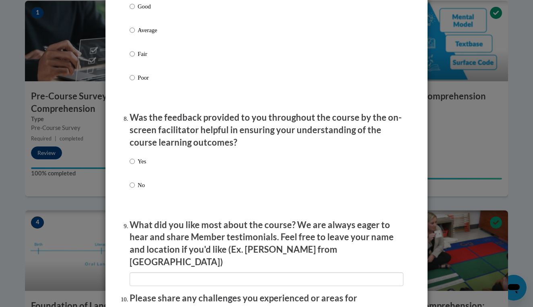
scroll to position [1156, 0]
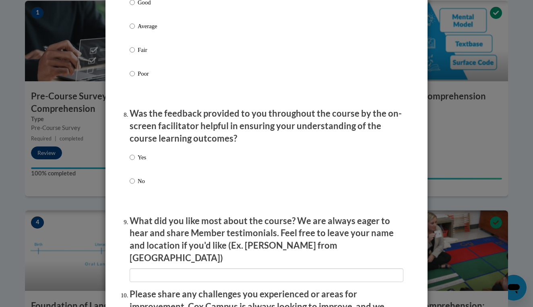
click at [145, 159] on p "Yes" at bounding box center [142, 157] width 8 height 9
click at [135, 159] on input "Yes" at bounding box center [132, 157] width 5 height 9
radio input "true"
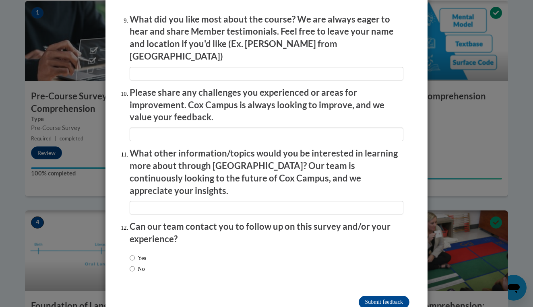
scroll to position [1357, 0]
click at [139, 265] on label "No" at bounding box center [137, 269] width 15 height 9
click at [135, 265] on input "No" at bounding box center [132, 269] width 5 height 9
radio input "true"
click at [371, 297] on input "Submit feedback" at bounding box center [384, 303] width 51 height 13
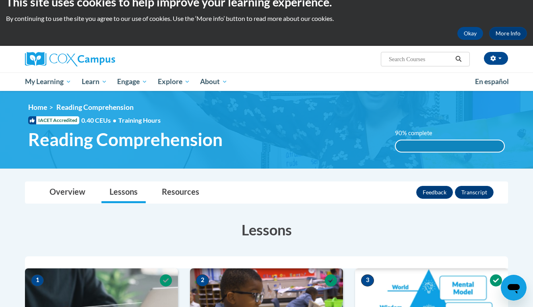
scroll to position [13, 0]
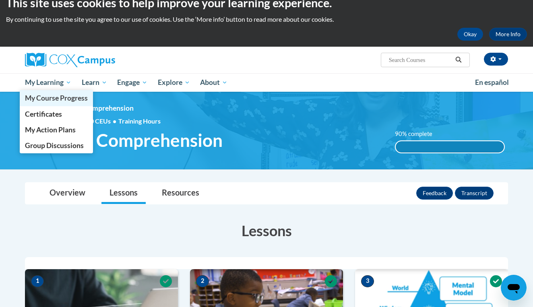
click at [61, 97] on span "My Course Progress" at bounding box center [56, 98] width 63 height 8
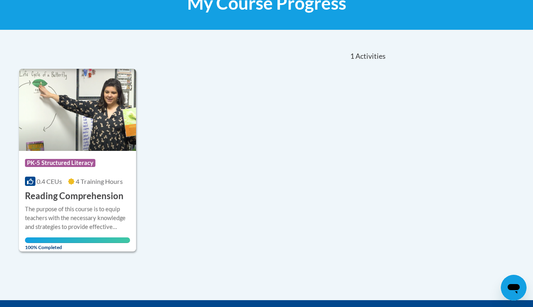
scroll to position [138, 0]
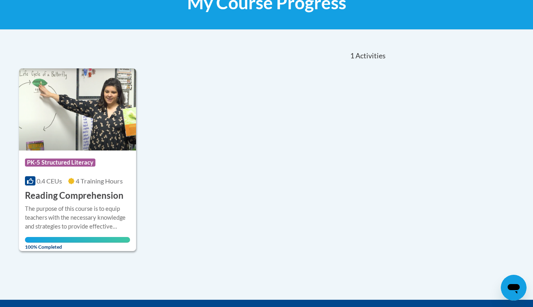
click at [48, 238] on span "100% Completed" at bounding box center [77, 243] width 105 height 13
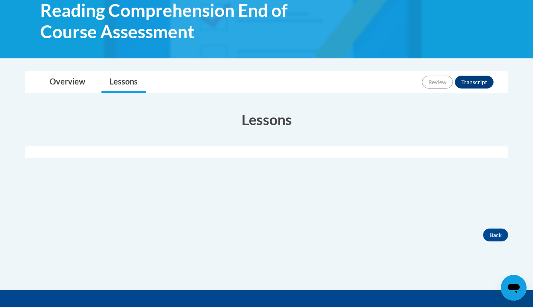
scroll to position [95, 0]
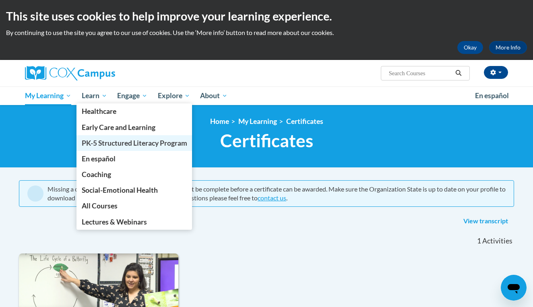
click at [105, 136] on link "PK-5 Structured Literacy Program" at bounding box center [135, 143] width 116 height 16
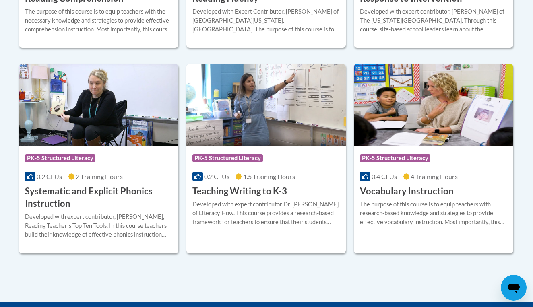
scroll to position [913, 0]
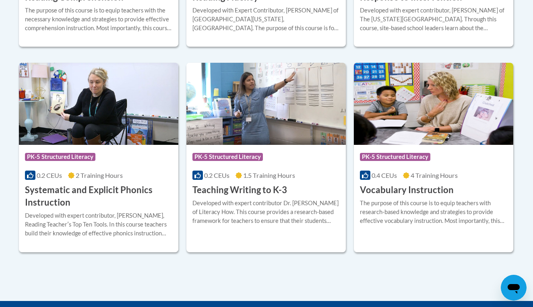
click at [402, 204] on div "The purpose of this course is to equip teachers with research-based knowledge a…" at bounding box center [433, 212] width 147 height 27
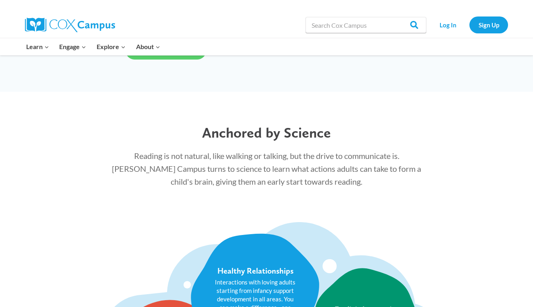
scroll to position [737, 0]
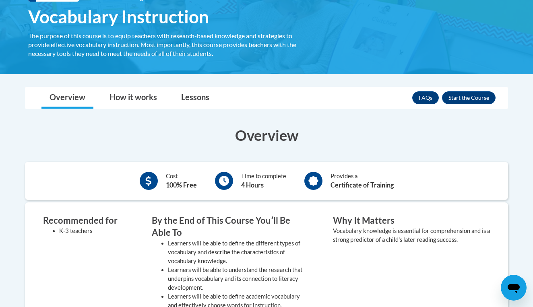
scroll to position [136, 0]
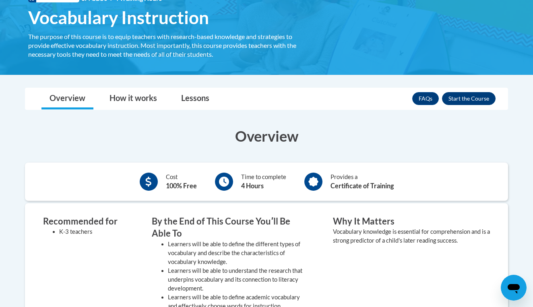
click at [468, 95] on button "Enroll" at bounding box center [469, 98] width 54 height 13
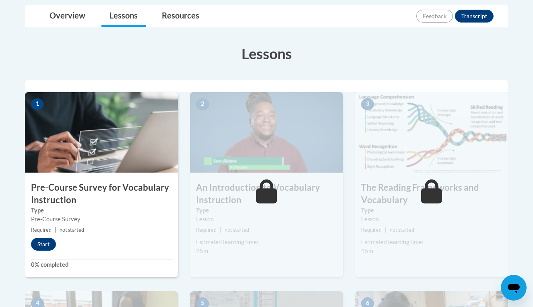
scroll to position [204, 0]
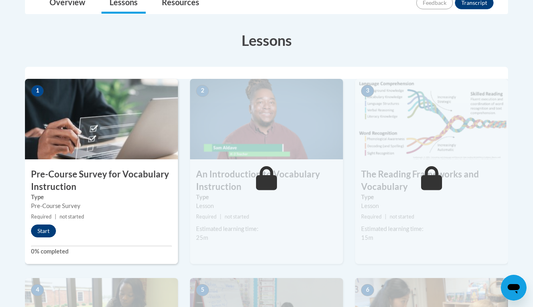
click at [42, 230] on button "Start" at bounding box center [43, 231] width 25 height 13
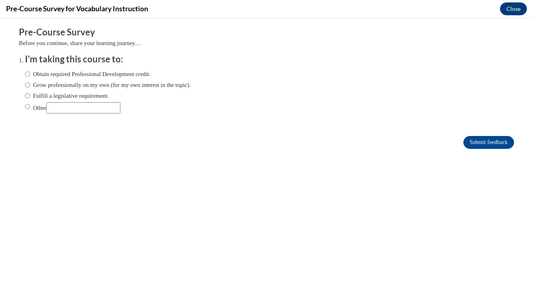
scroll to position [0, 0]
click at [77, 83] on label "Grow professionally on my own (for my own interest in the topic)." at bounding box center [108, 85] width 166 height 9
click at [30, 83] on input "Grow professionally on my own (for my own interest in the topic)." at bounding box center [27, 85] width 5 height 9
radio input "true"
click at [488, 145] on input "Submit feedback" at bounding box center [489, 142] width 51 height 13
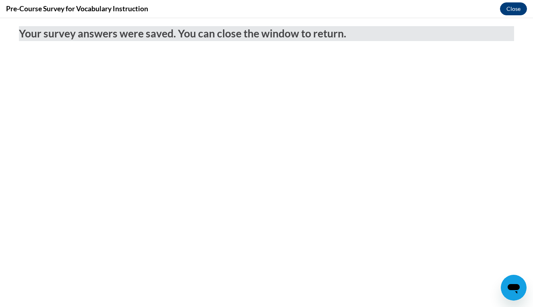
click at [509, 8] on button "Close" at bounding box center [513, 8] width 27 height 13
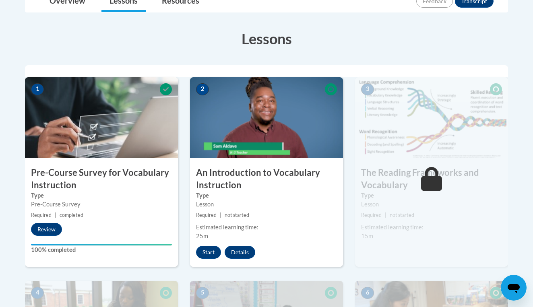
scroll to position [205, 0]
click at [207, 254] on button "Start" at bounding box center [208, 252] width 25 height 13
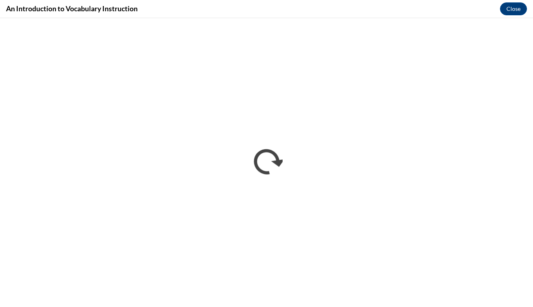
scroll to position [0, 0]
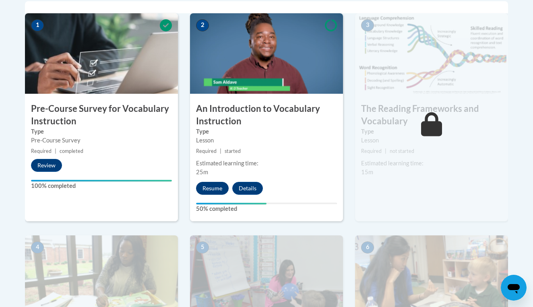
click at [213, 185] on button "Resume" at bounding box center [212, 188] width 33 height 13
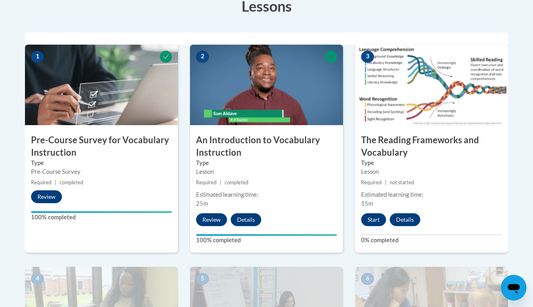
scroll to position [240, 0]
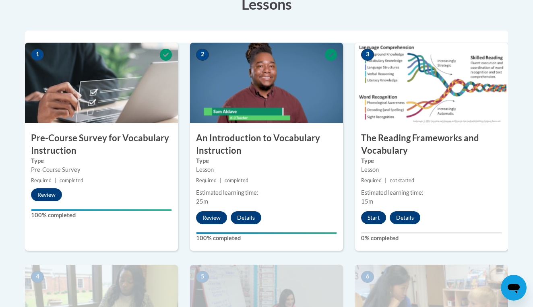
click at [373, 218] on button "Start" at bounding box center [373, 218] width 25 height 13
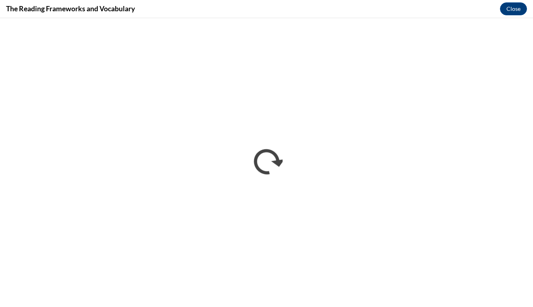
scroll to position [0, 0]
